Goal: Task Accomplishment & Management: Manage account settings

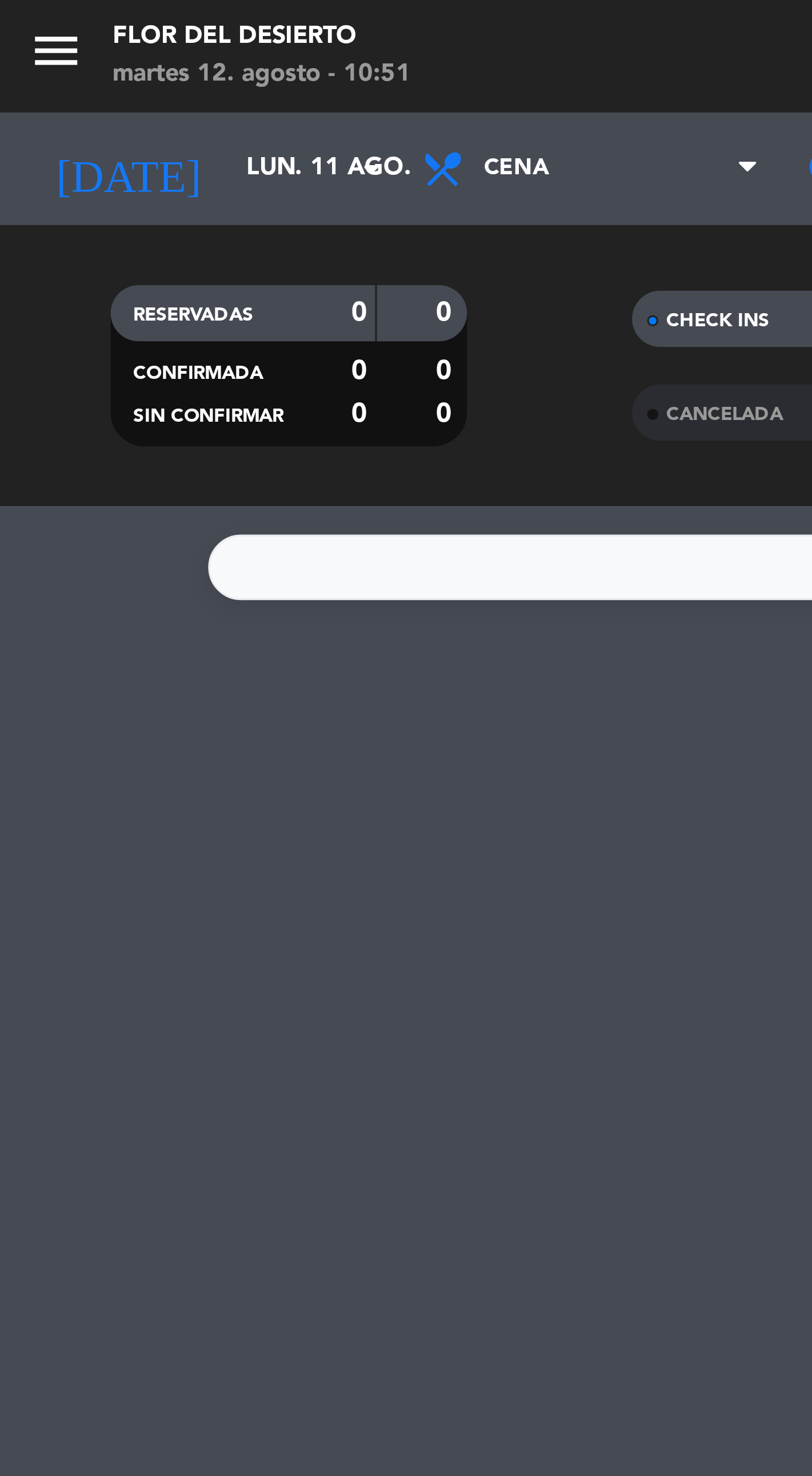
click at [102, 43] on input "lun. 11 ago." at bounding box center [119, 51] width 99 height 20
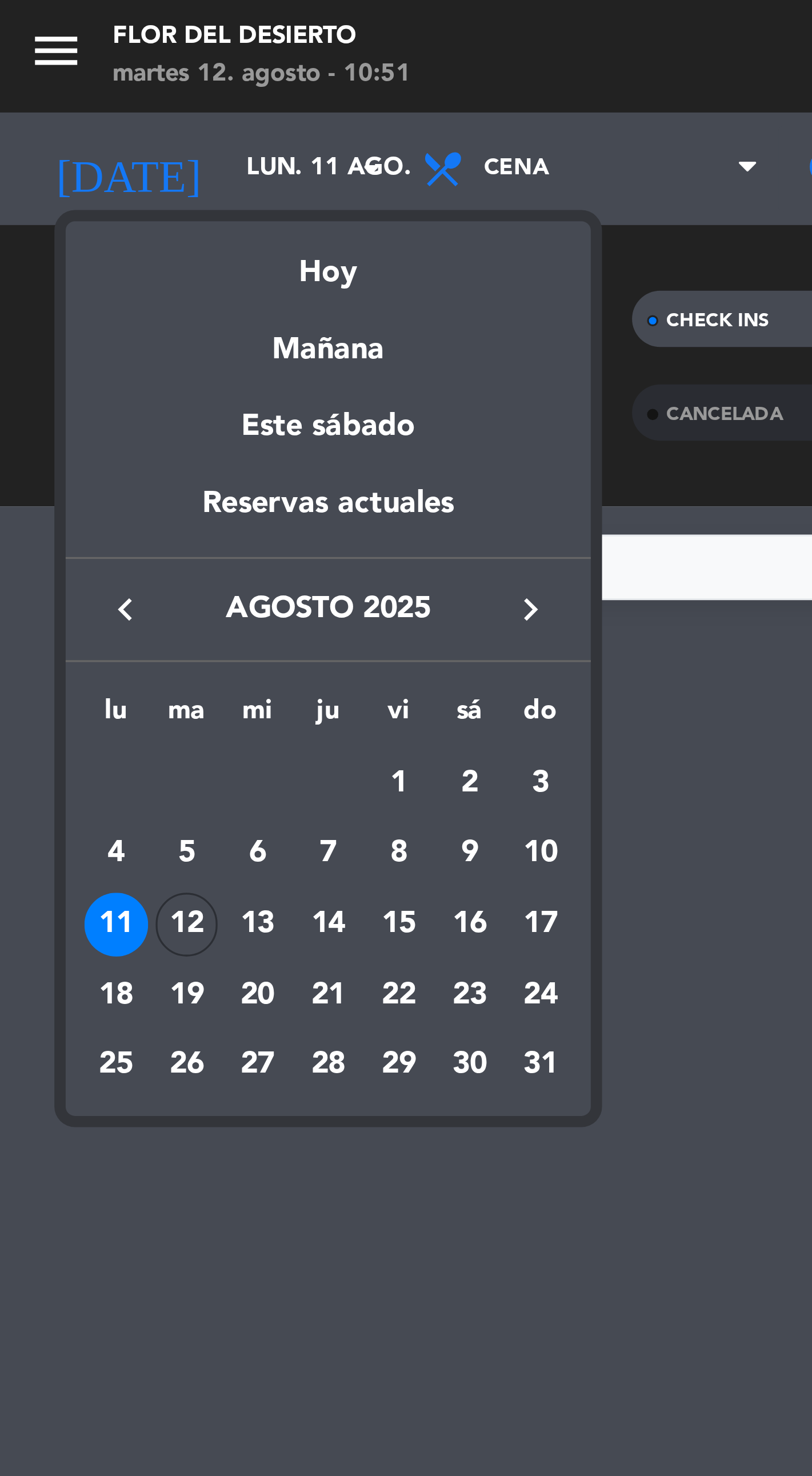
click at [102, 84] on div "Hoy" at bounding box center [100, 79] width 160 height 24
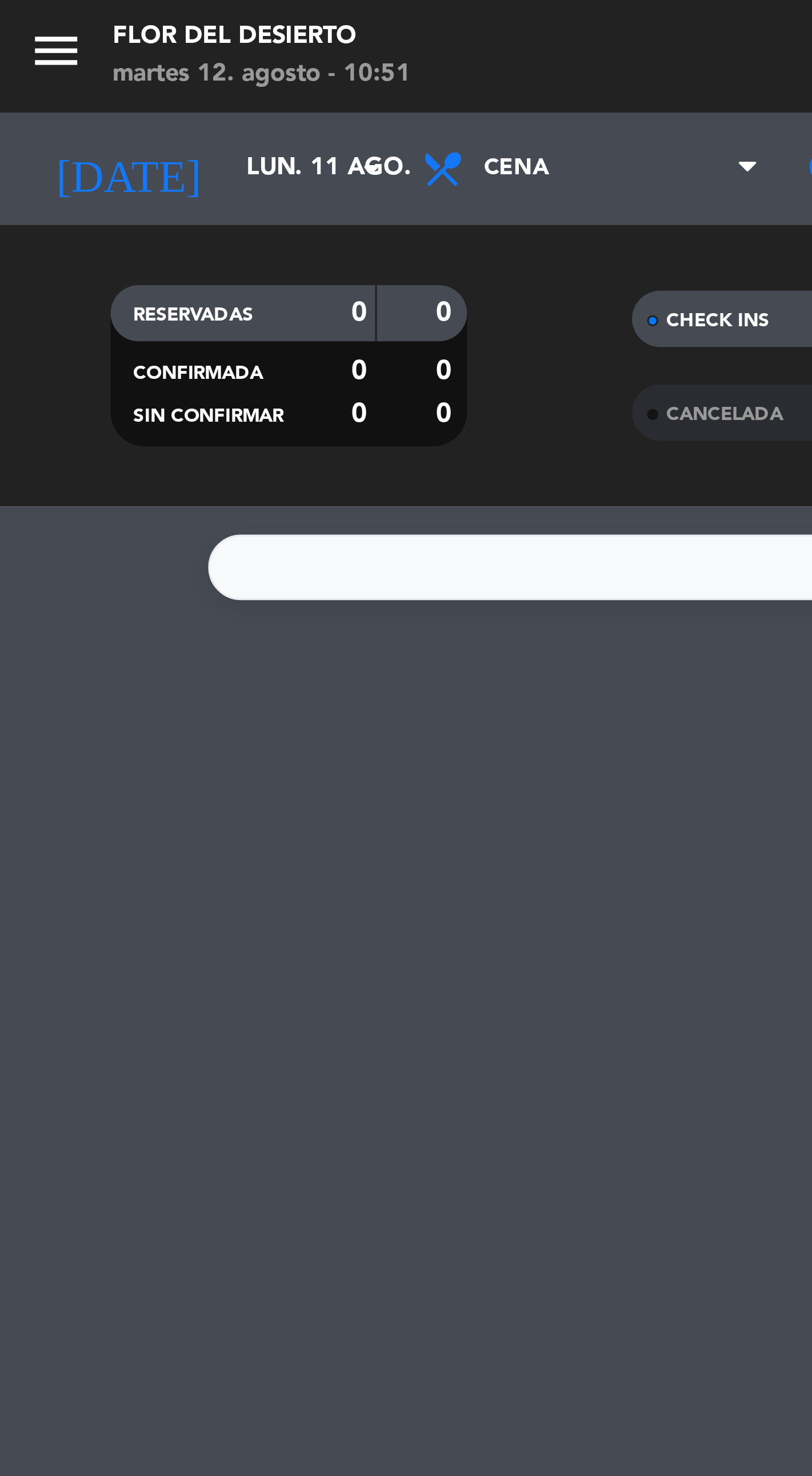
type input "[DATE]"
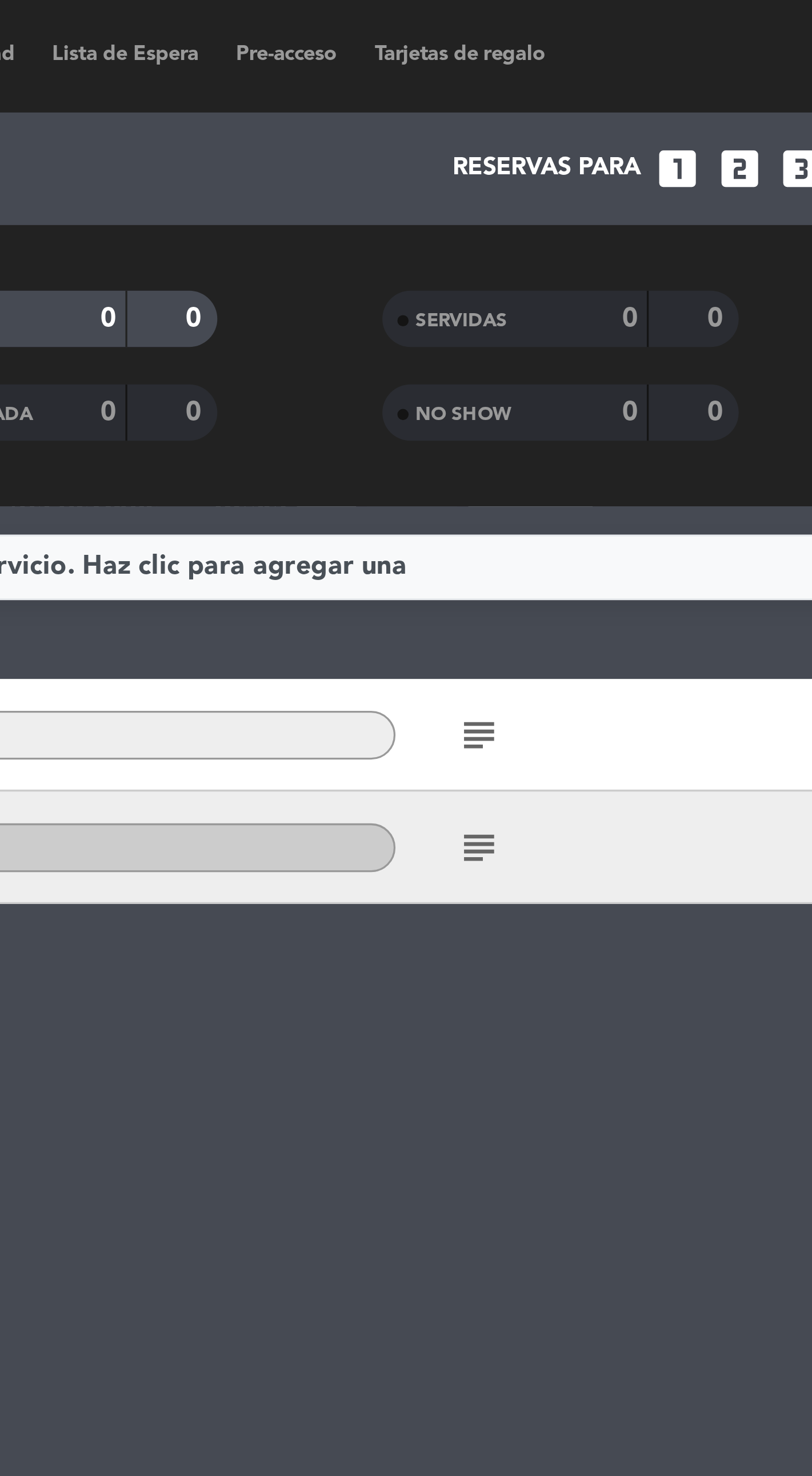
click at [541, 223] on icon "subject" at bounding box center [540, 224] width 14 height 14
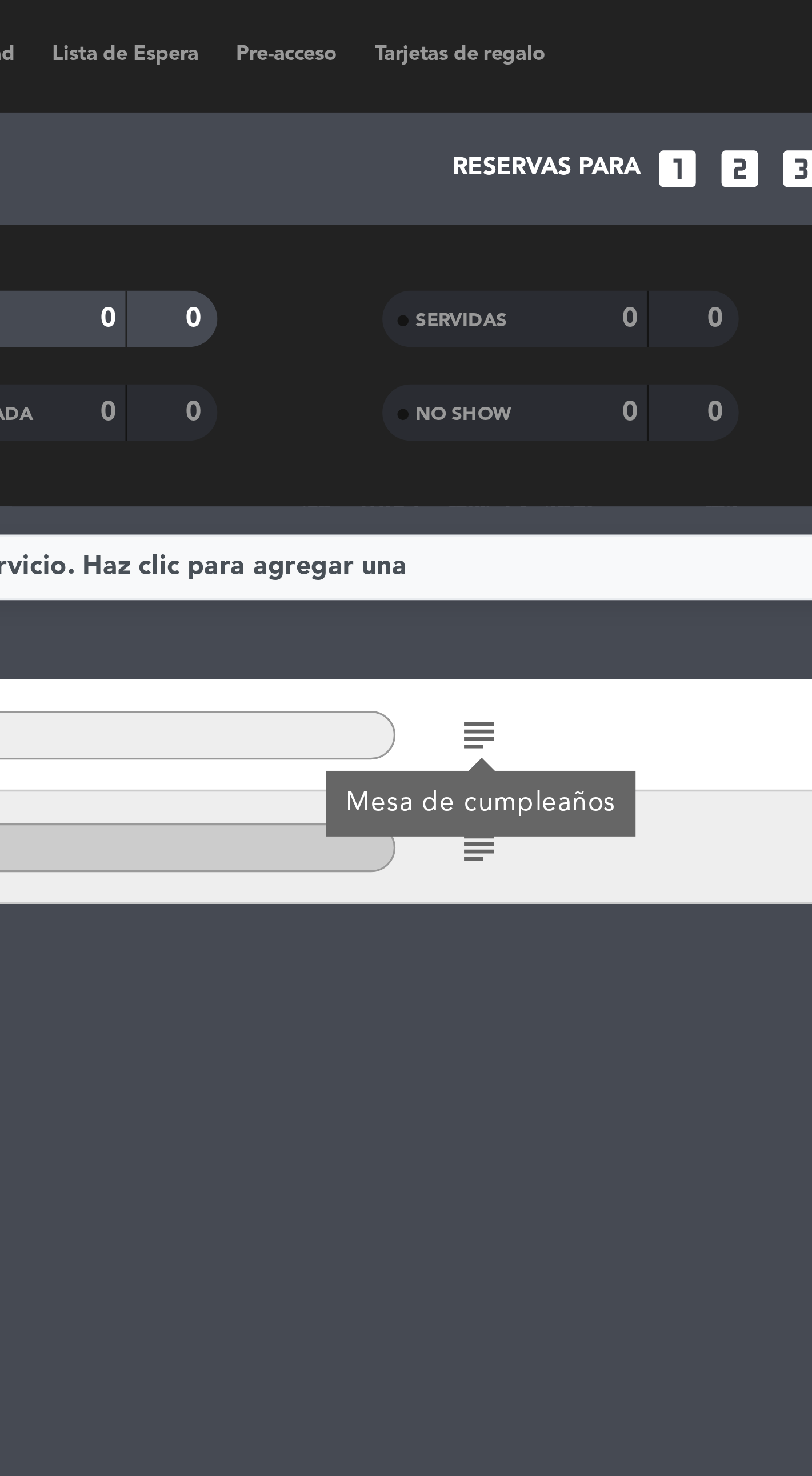
click at [507, 357] on div "No hay notas para este servicio. Haz clic para agregar una 21:00 [DATE] 8 [PERS…" at bounding box center [406, 816] width 812 height 1322
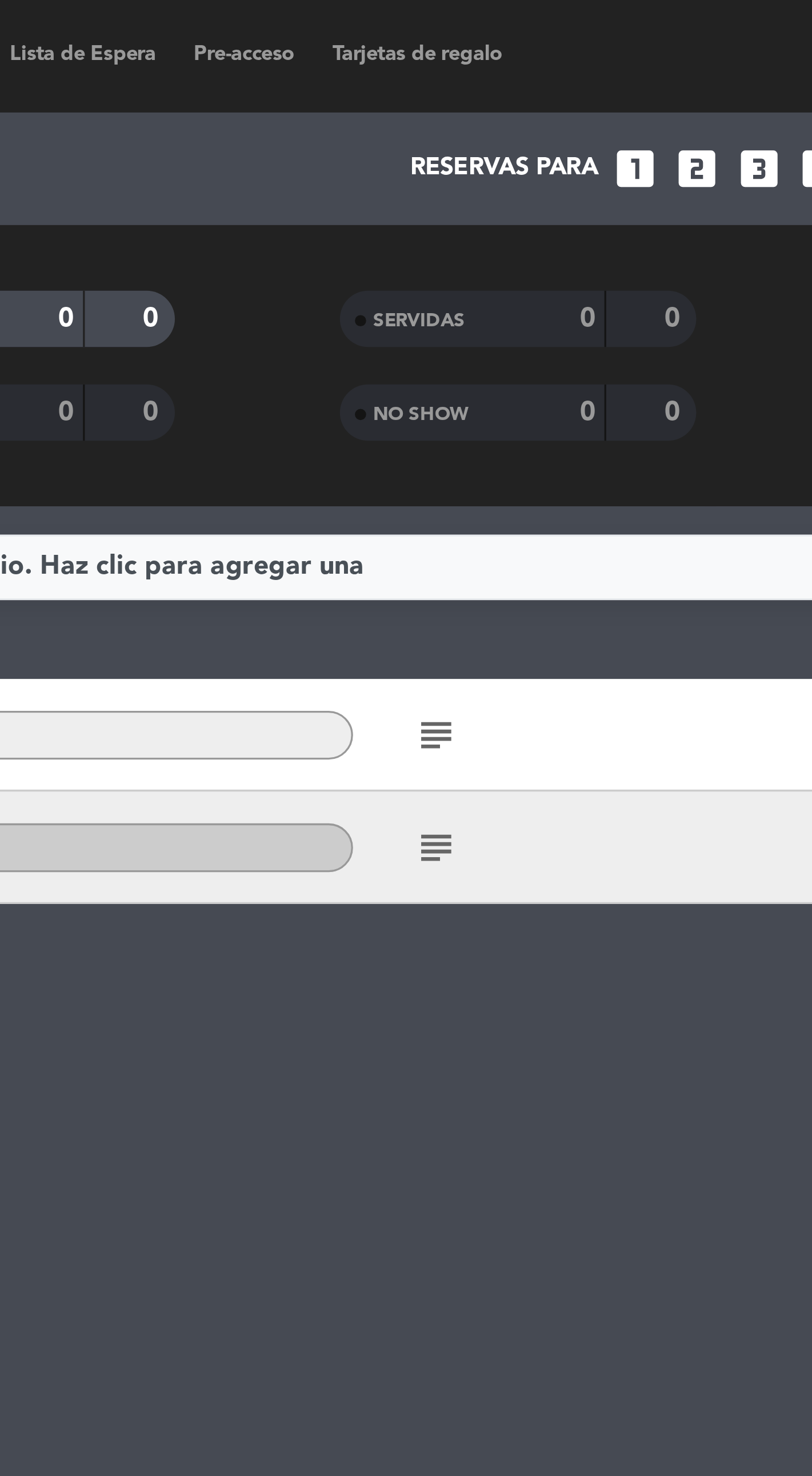
click at [538, 257] on icon "subject" at bounding box center [540, 258] width 14 height 14
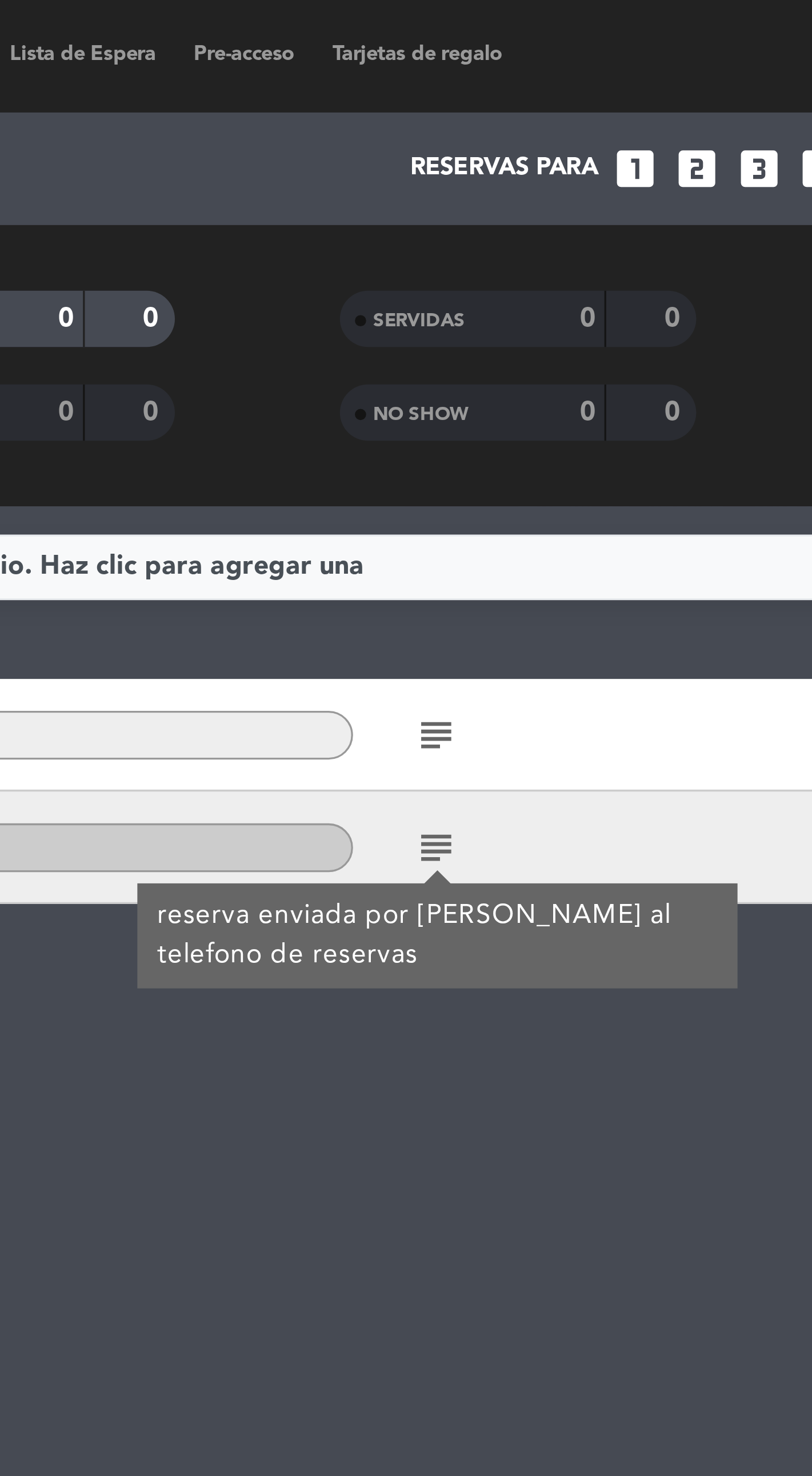
click at [580, 374] on div "No hay notas para este servicio. Haz clic para agregar una 21:00 [DATE] 8 [PERS…" at bounding box center [406, 816] width 812 height 1322
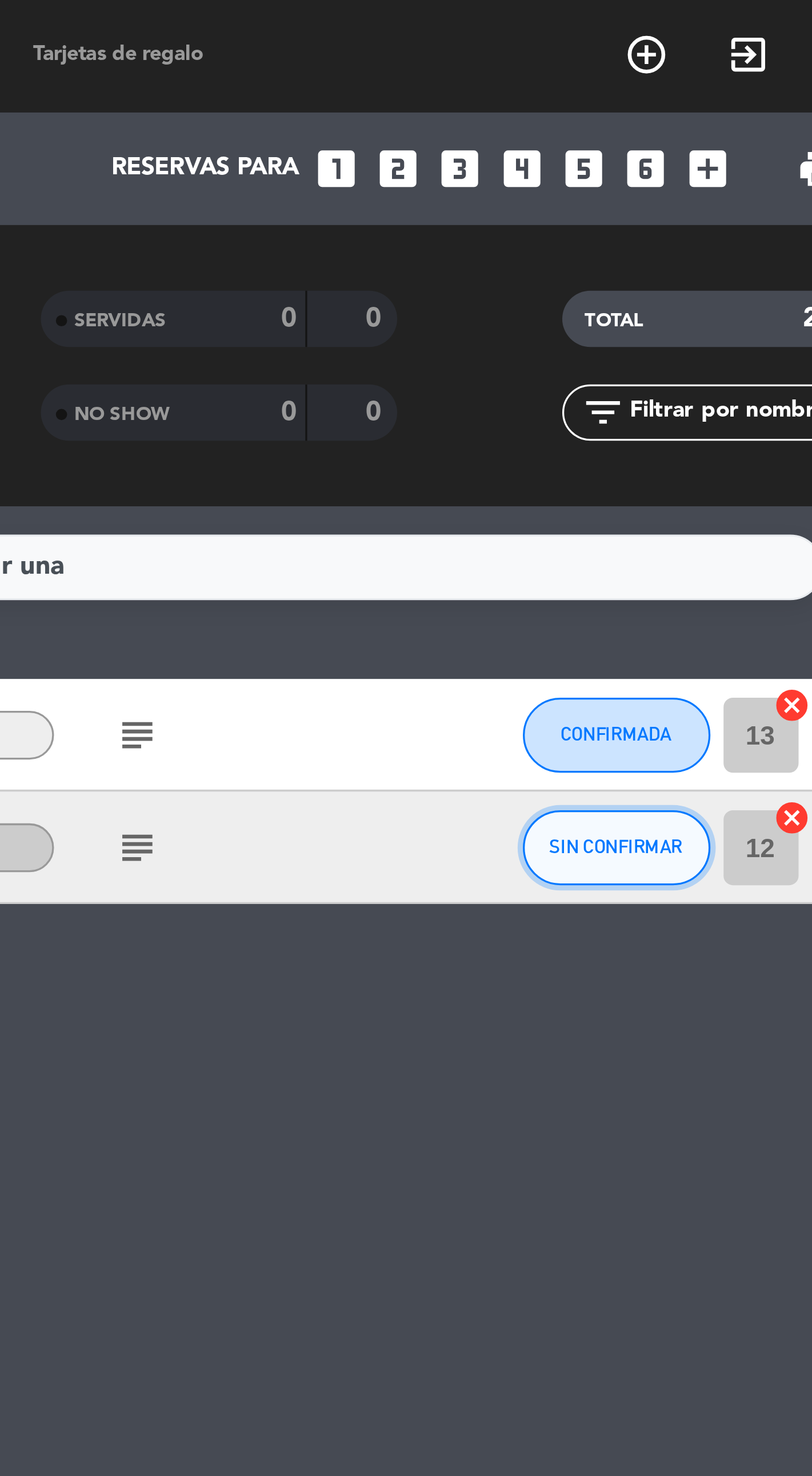
click at [692, 264] on button "SIN CONFIRMAR" at bounding box center [685, 258] width 57 height 23
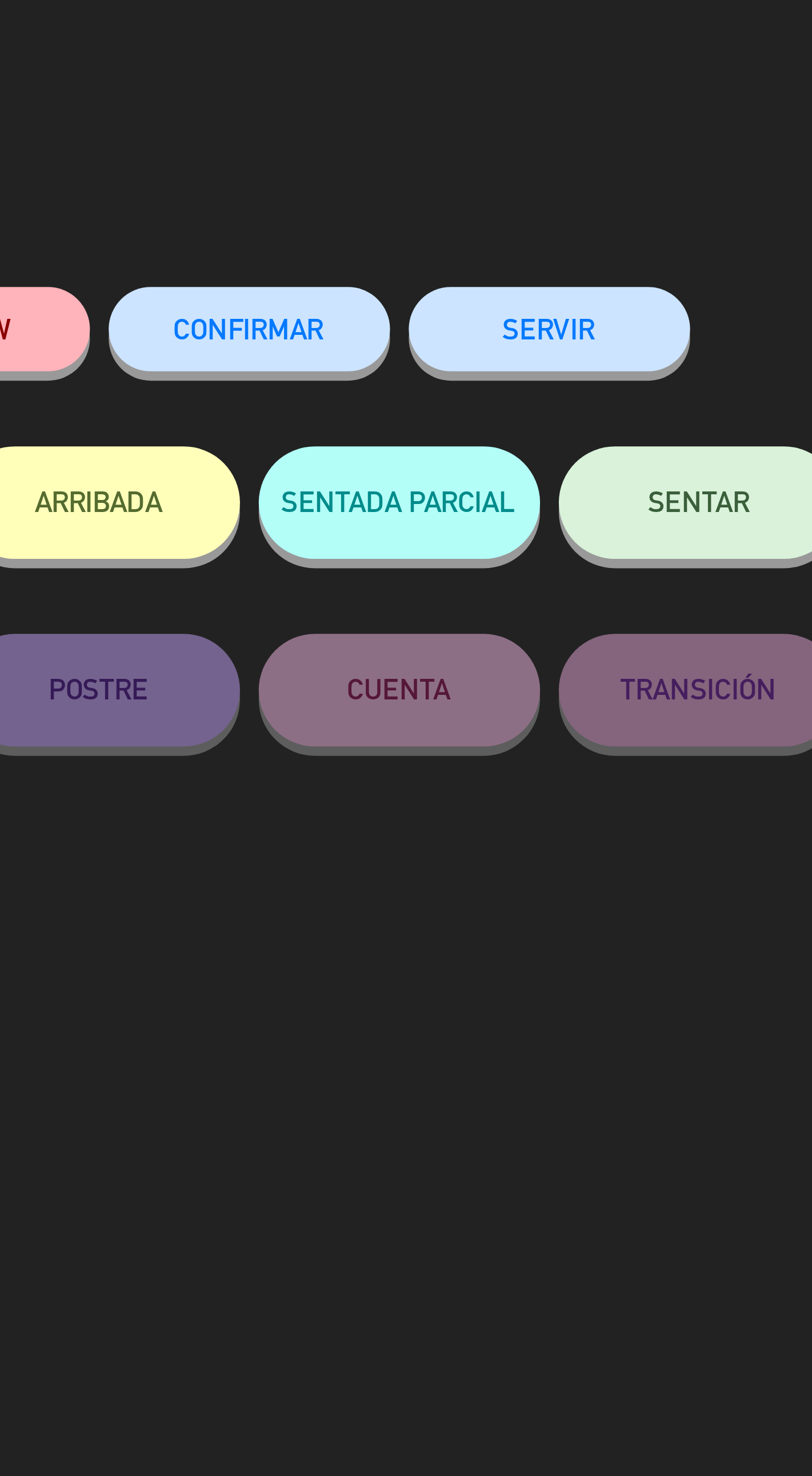
click at [456, 96] on button "CONFIRMAR" at bounding box center [453, 99] width 86 height 25
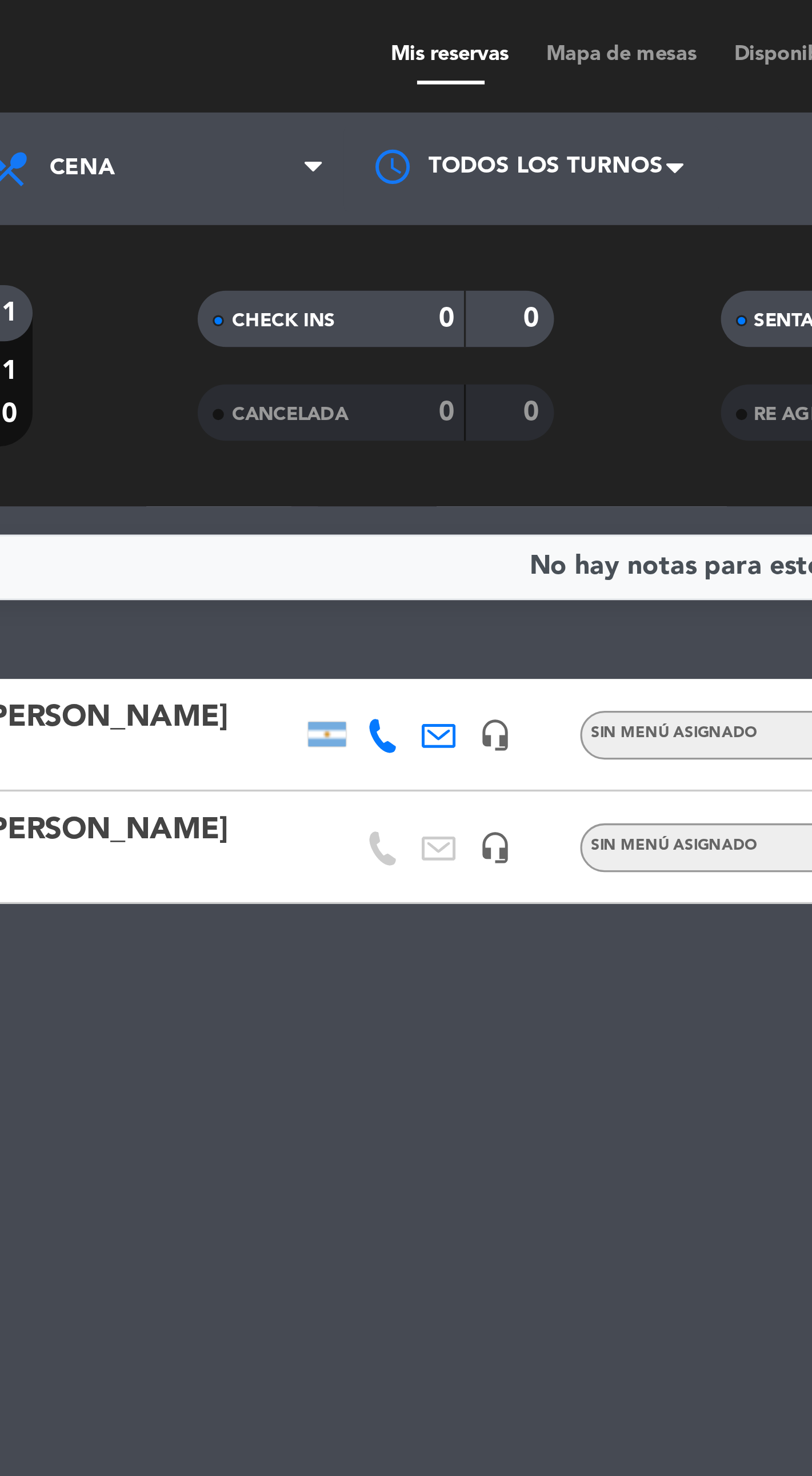
click at [323, 18] on span "Mapa de mesas" at bounding box center [322, 17] width 57 height 6
